Goal: Information Seeking & Learning: Learn about a topic

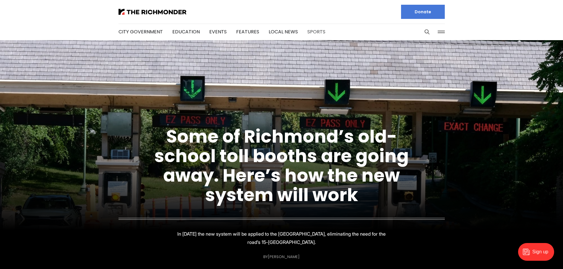
click at [309, 32] on link "Sports" at bounding box center [316, 31] width 18 height 7
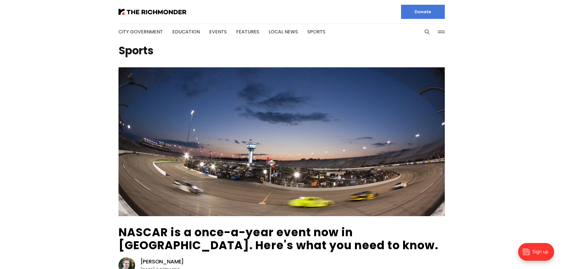
click at [293, 30] on ul "City Government Education Events Features Local News Sports" at bounding box center [221, 32] width 207 height 32
click at [289, 30] on link "Local News" at bounding box center [282, 31] width 29 height 7
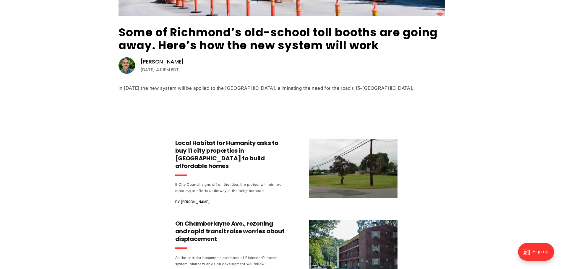
scroll to position [207, 0]
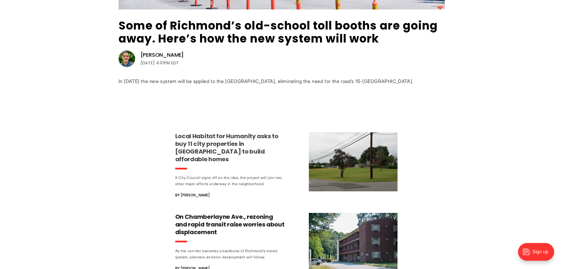
click at [224, 140] on h3 "Local Habitat for Humanity asks to buy 11 city properties in [GEOGRAPHIC_DATA] …" at bounding box center [230, 147] width 110 height 31
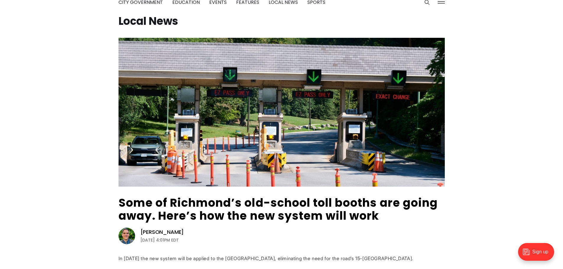
scroll to position [0, 0]
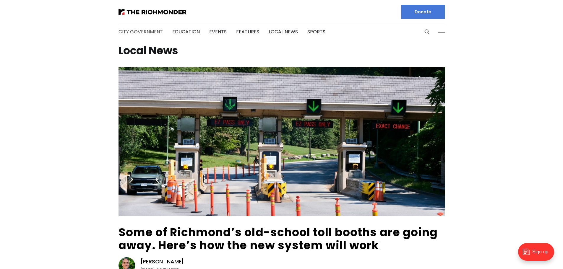
click at [146, 30] on link "City Government" at bounding box center [140, 31] width 44 height 7
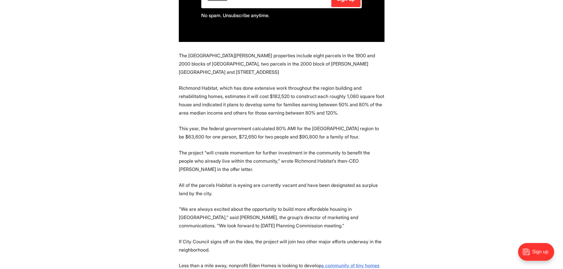
scroll to position [532, 0]
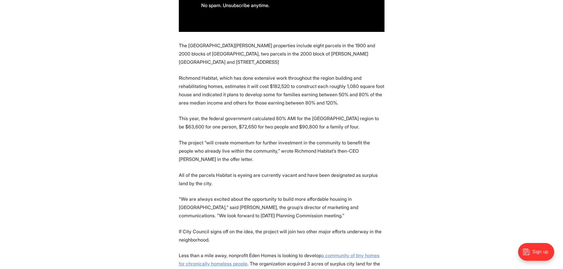
click at [351, 253] on u "a community of tiny homes for chronically homeless people" at bounding box center [279, 260] width 201 height 14
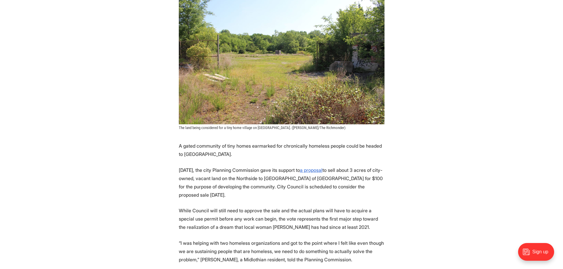
scroll to position [148, 0]
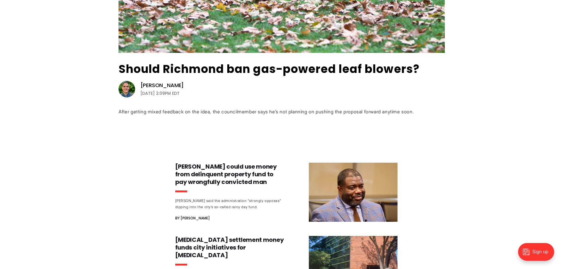
scroll to position [177, 0]
